Goal: Information Seeking & Learning: Learn about a topic

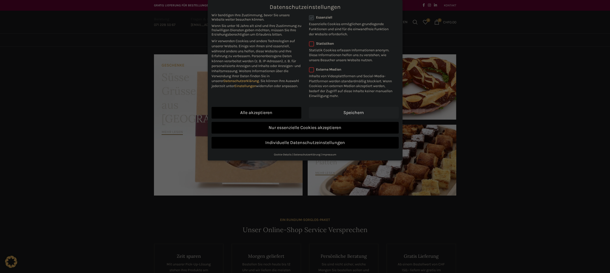
click at [349, 111] on link "Speichern" at bounding box center [354, 113] width 90 height 12
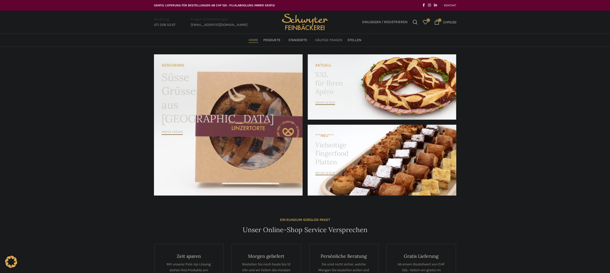
click at [331, 39] on span "Häufige Fragen" at bounding box center [328, 40] width 27 height 5
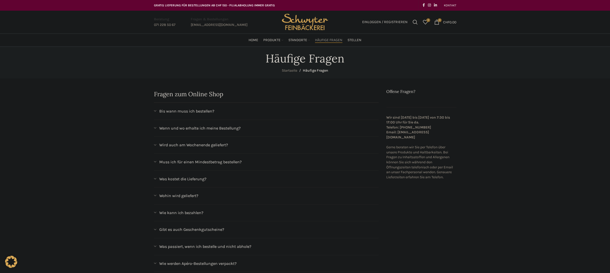
click at [198, 116] on div "Bis wann muss ich bestellen?" at bounding box center [266, 111] width 225 height 17
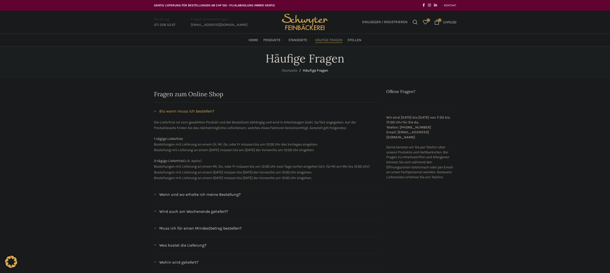
click at [198, 114] on span "Bis wann muss ich bestellen?" at bounding box center [186, 111] width 55 height 7
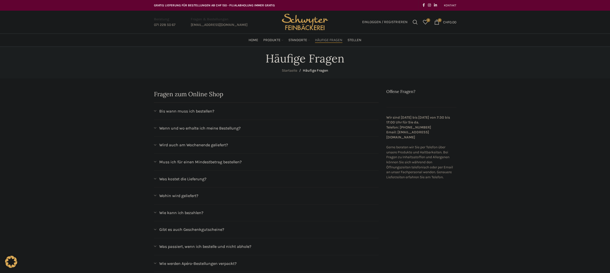
click at [205, 124] on div "Wann und wo erhalte ich meine Bestellung?" at bounding box center [266, 128] width 225 height 17
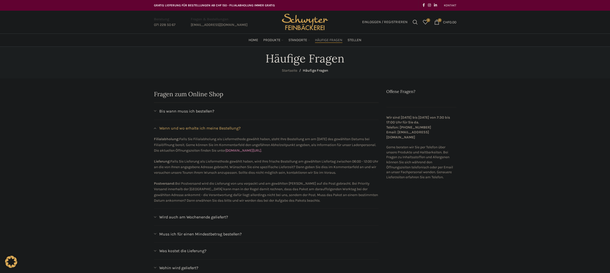
click at [205, 125] on span "Wann und wo erhalte ich meine Bestellung?" at bounding box center [199, 128] width 81 height 7
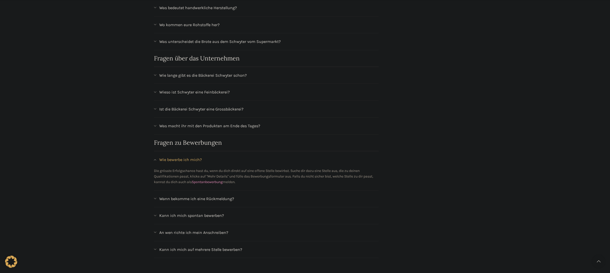
scroll to position [461, 0]
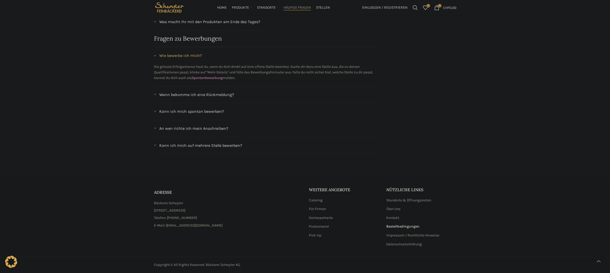
drag, startPoint x: 497, startPoint y: 132, endPoint x: 500, endPoint y: 214, distance: 82.0
click at [237, 149] on div "Kann ich mich auf mehrere Stelle bewerben?" at bounding box center [266, 145] width 225 height 17
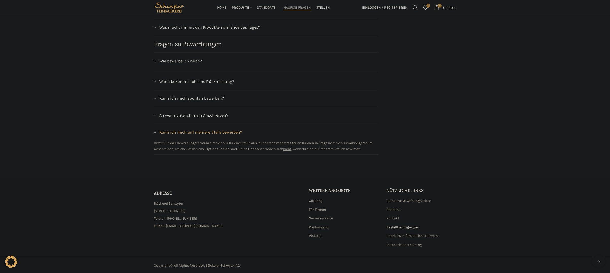
scroll to position [455, 0]
click at [192, 111] on span "An wen richte ich mein Anschreiben?" at bounding box center [193, 112] width 69 height 7
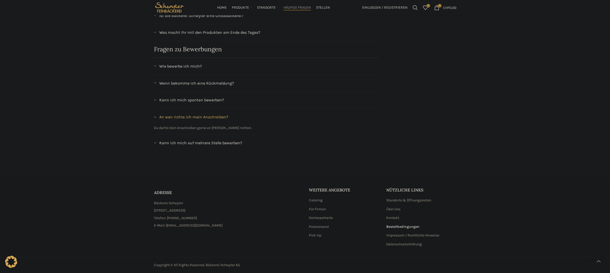
scroll to position [449, 0]
click at [197, 102] on span "Kann ich mich spontan bewerben?" at bounding box center [191, 100] width 65 height 7
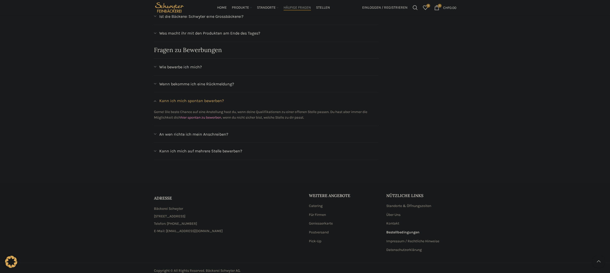
click at [195, 86] on span "Wann bekomme ich eine Rückmeldung?" at bounding box center [196, 84] width 75 height 7
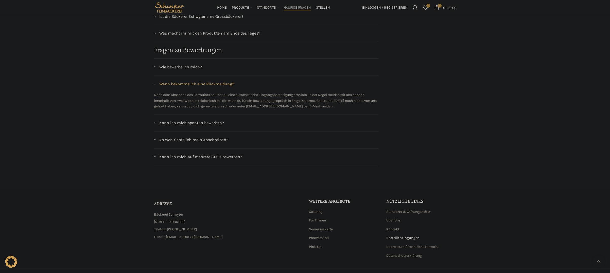
click at [197, 71] on div "Wie bewerbe ich mich?" at bounding box center [266, 67] width 225 height 17
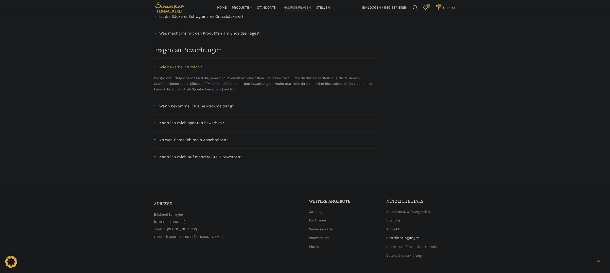
click at [221, 139] on span "An wen richte ich mein Anschreiben?" at bounding box center [193, 140] width 69 height 7
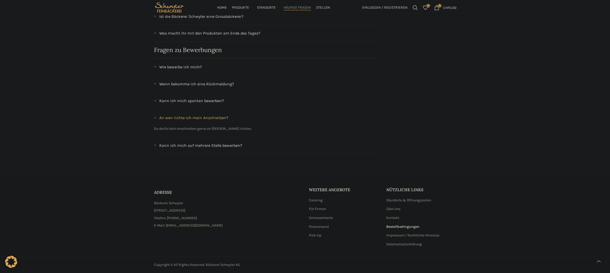
drag, startPoint x: 214, startPoint y: 129, endPoint x: 270, endPoint y: 129, distance: 55.6
click at [270, 129] on p "Du darfst dein Anschreiben gerne an Frau Madeleine Hilfiker richten." at bounding box center [266, 129] width 225 height 6
click at [396, 237] on link "Impressum / Rechtliche Hinweise" at bounding box center [413, 235] width 54 height 5
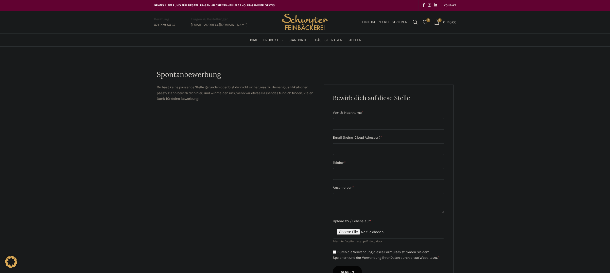
drag, startPoint x: 477, startPoint y: 196, endPoint x: 459, endPoint y: 29, distance: 167.7
click at [352, 40] on span "Stellen" at bounding box center [355, 40] width 14 height 5
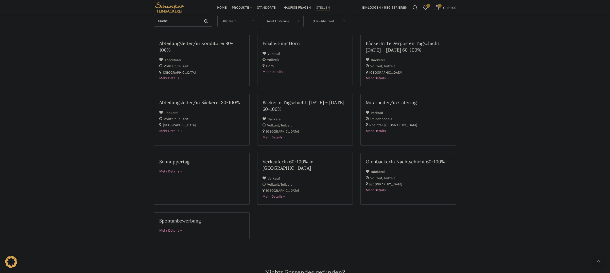
scroll to position [52, 0]
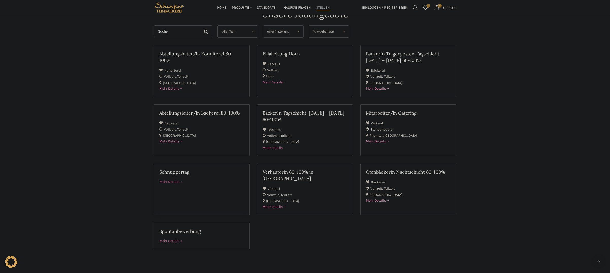
click at [181, 183] on div "Mehr Details" at bounding box center [201, 182] width 85 height 6
click at [350, 231] on div "Abteilungsleiter/in Konditorei 80-100% Konditorei Vollzeit Teilzeit St. Gallen …" at bounding box center [305, 150] width 310 height 211
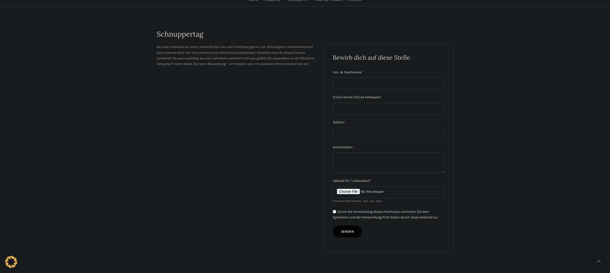
scroll to position [78, 0]
